Goal: Task Accomplishment & Management: Manage account settings

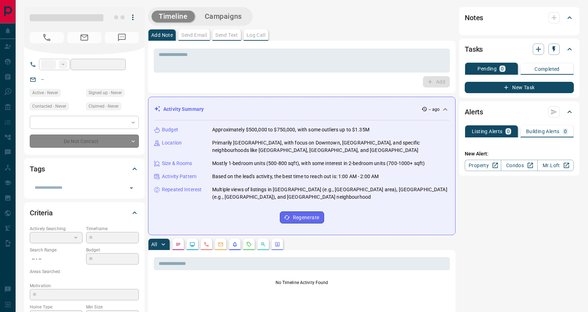
type input "**"
type input "**********"
type input "*"
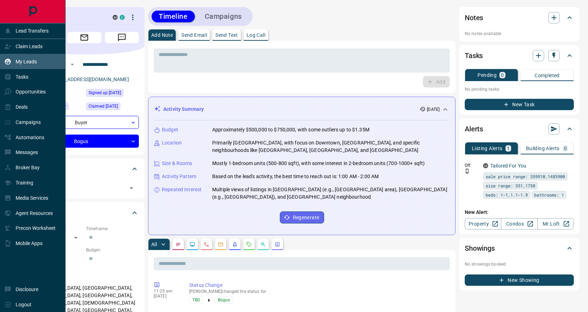
click at [33, 66] on div "My Leads" at bounding box center [20, 62] width 33 height 12
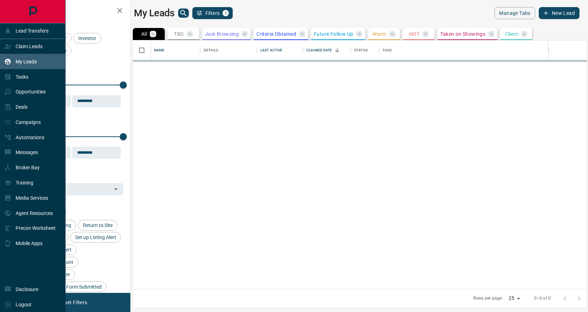
scroll to position [249, 454]
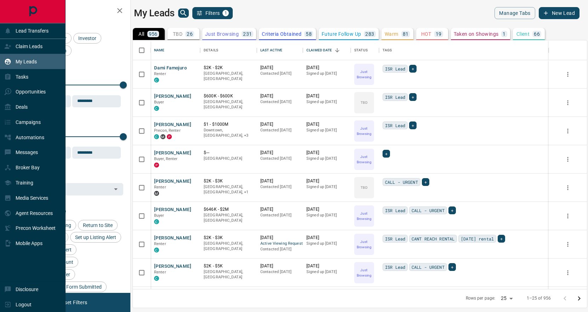
click at [34, 57] on div "My Leads" at bounding box center [20, 62] width 33 height 12
click at [33, 108] on div "Deals" at bounding box center [33, 106] width 66 height 15
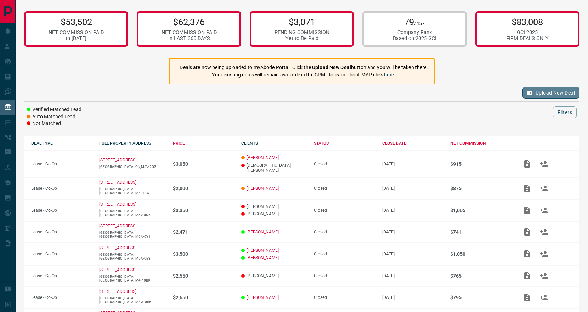
click at [548, 93] on button "Upload New Deal" at bounding box center [550, 93] width 57 height 12
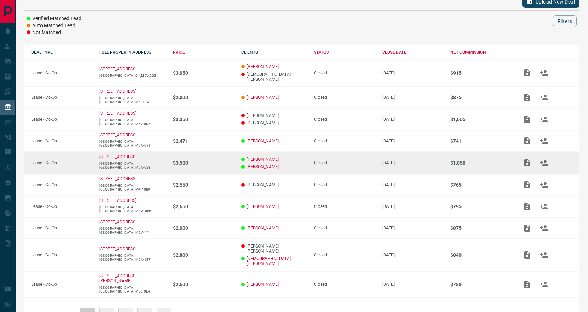
scroll to position [98, 0]
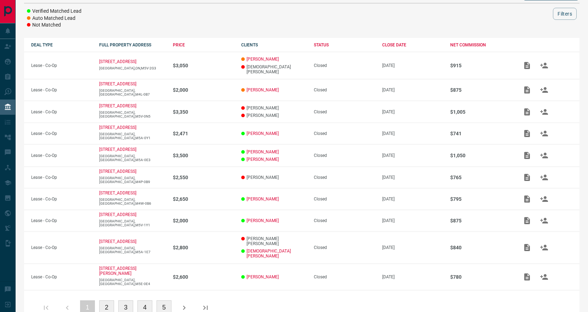
click at [107, 300] on button "2" at bounding box center [106, 307] width 15 height 15
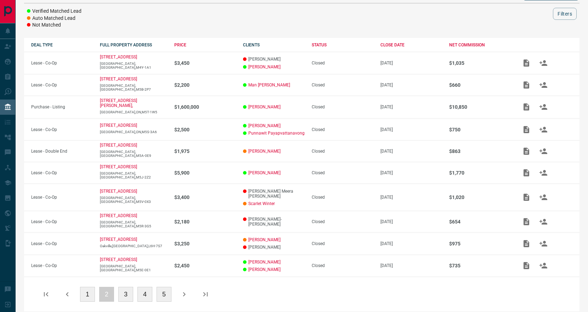
scroll to position [98, 0]
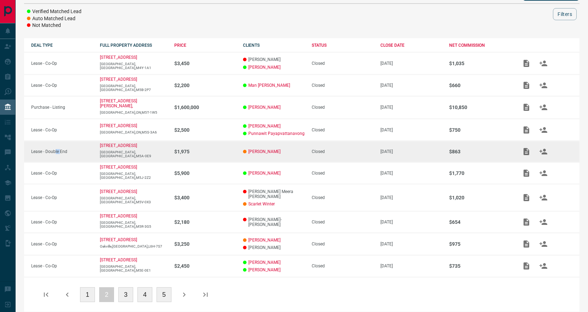
drag, startPoint x: 56, startPoint y: 151, endPoint x: 61, endPoint y: 151, distance: 5.0
click at [61, 151] on p "Lease - Double End" at bounding box center [62, 151] width 62 height 5
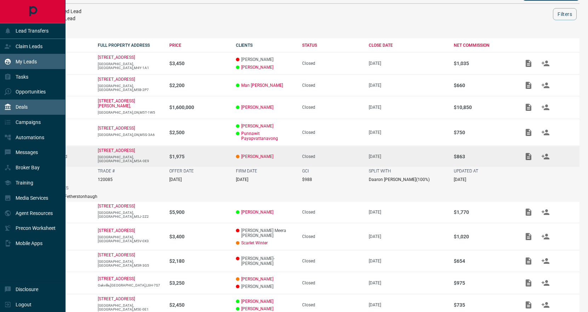
click at [38, 68] on div "My Leads" at bounding box center [33, 61] width 66 height 15
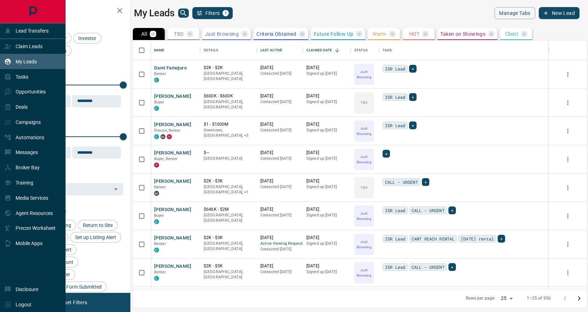
scroll to position [249, 454]
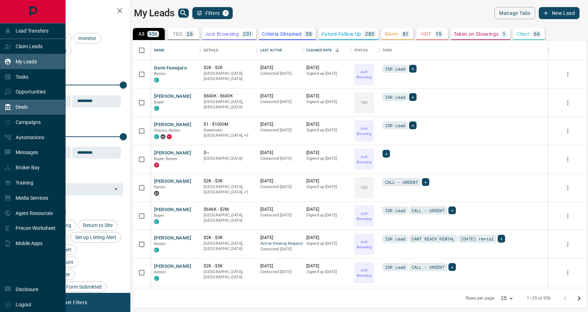
click at [33, 103] on div "Deals" at bounding box center [33, 106] width 66 height 15
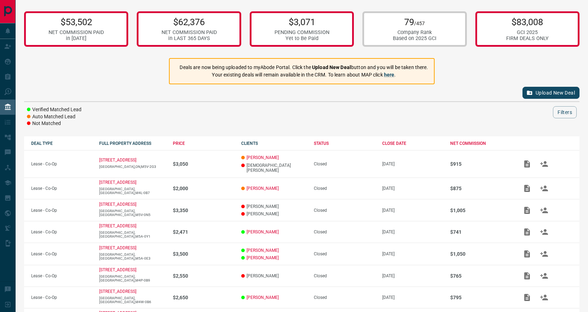
click at [552, 90] on button "Upload New Deal" at bounding box center [550, 93] width 57 height 12
